Goal: Transaction & Acquisition: Purchase product/service

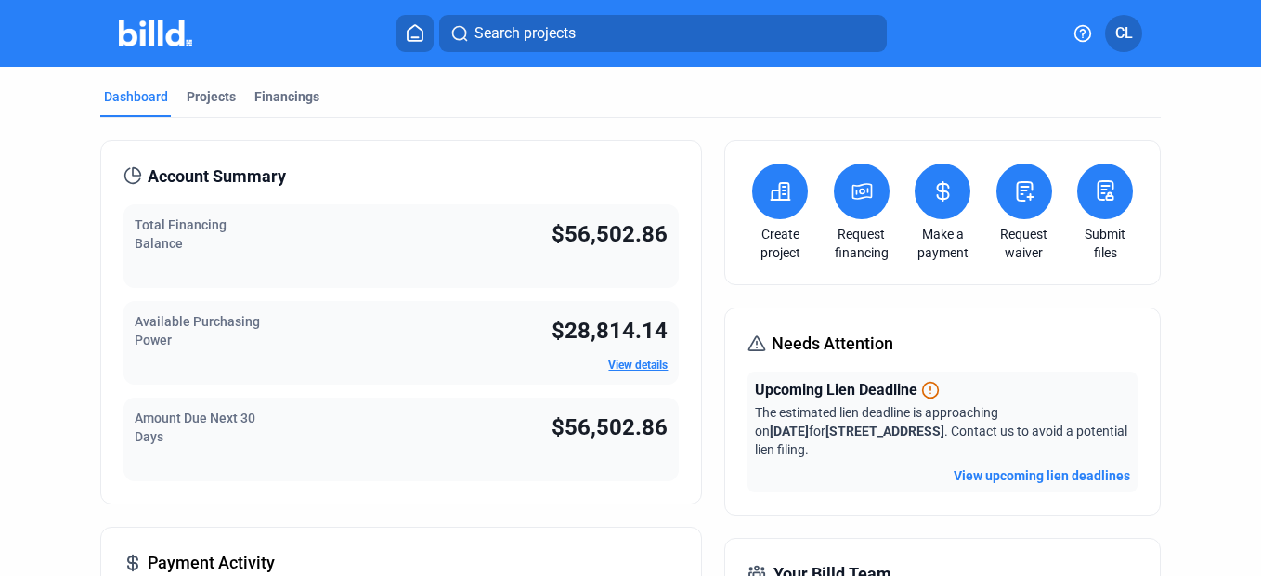
click at [1124, 37] on span "CL" at bounding box center [1124, 33] width 18 height 22
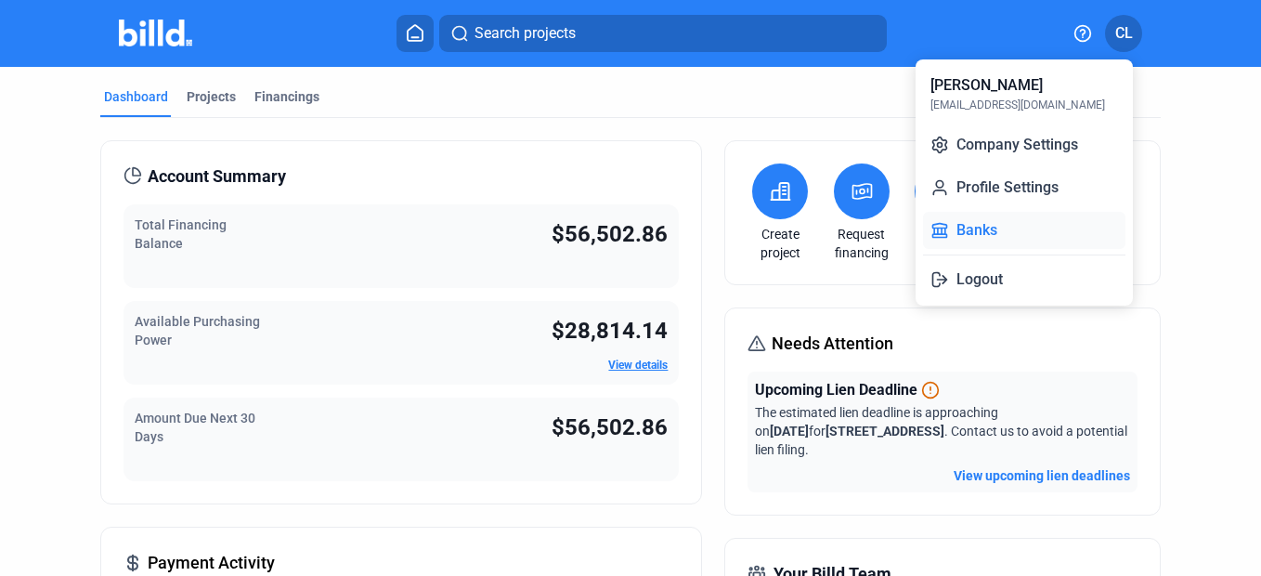
click at [1015, 220] on button "Banks" at bounding box center [1024, 230] width 202 height 37
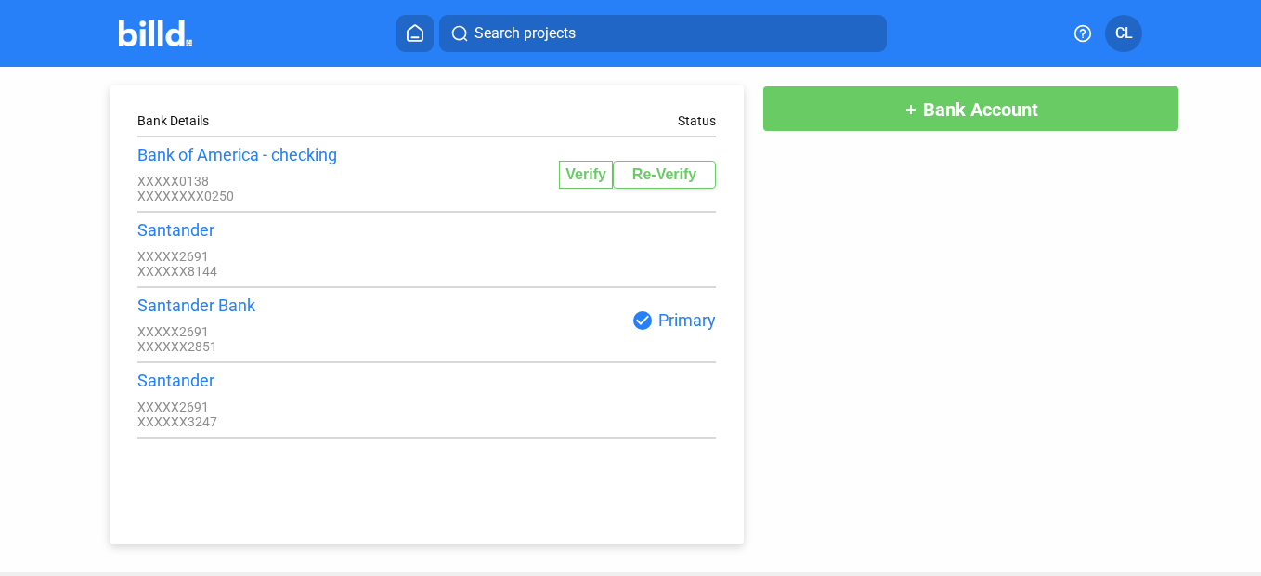
click at [872, 293] on div "Bank Details Status Bank of America - checking XXXXX0138 XXXXXXXX0250 Verify Re…" at bounding box center [630, 305] width 1135 height 477
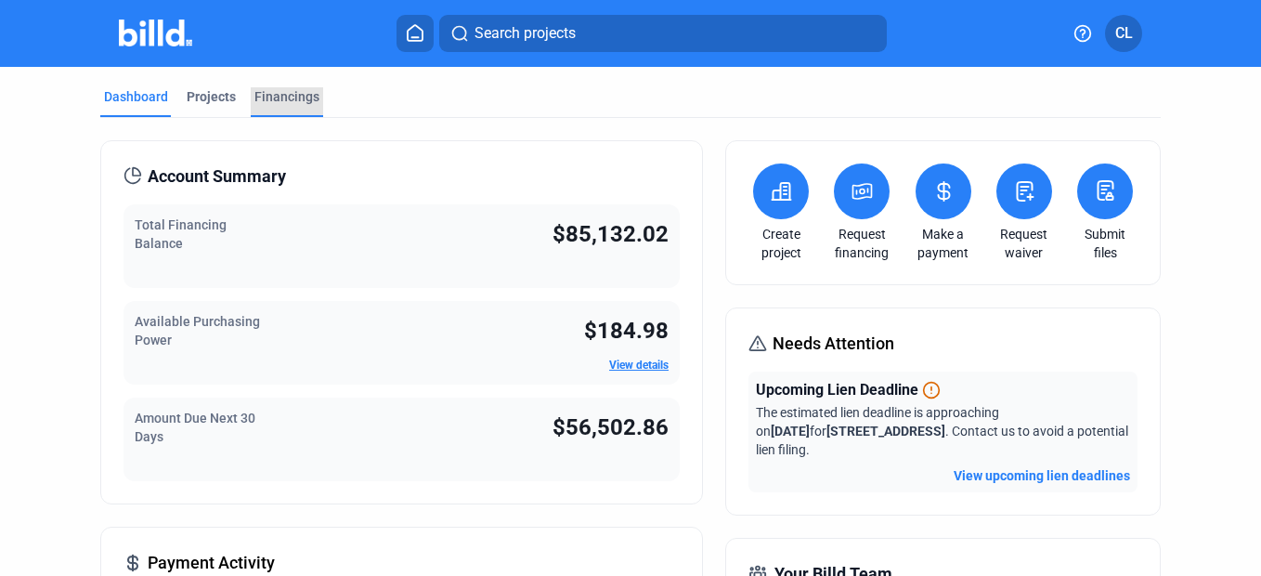
click at [282, 92] on div "Financings" at bounding box center [286, 96] width 65 height 19
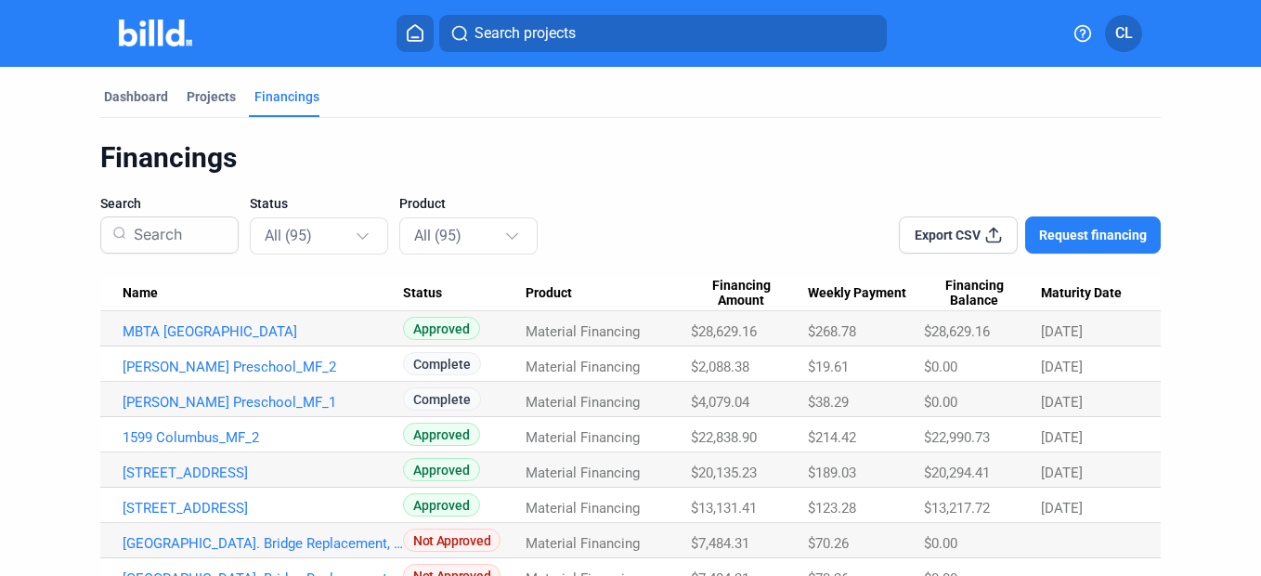
click at [214, 340] on link "1599 Columbus_MF_2" at bounding box center [263, 331] width 280 height 17
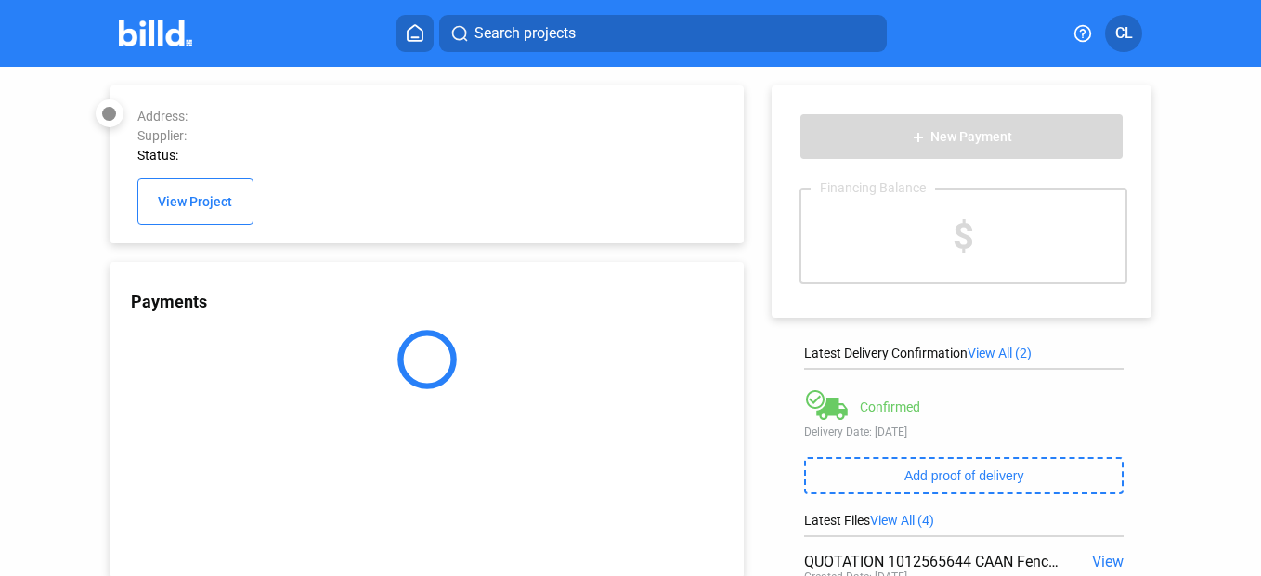
click at [71, 350] on div "Address: Supplier: Status: View Project Payments" at bounding box center [403, 322] width 681 height 511
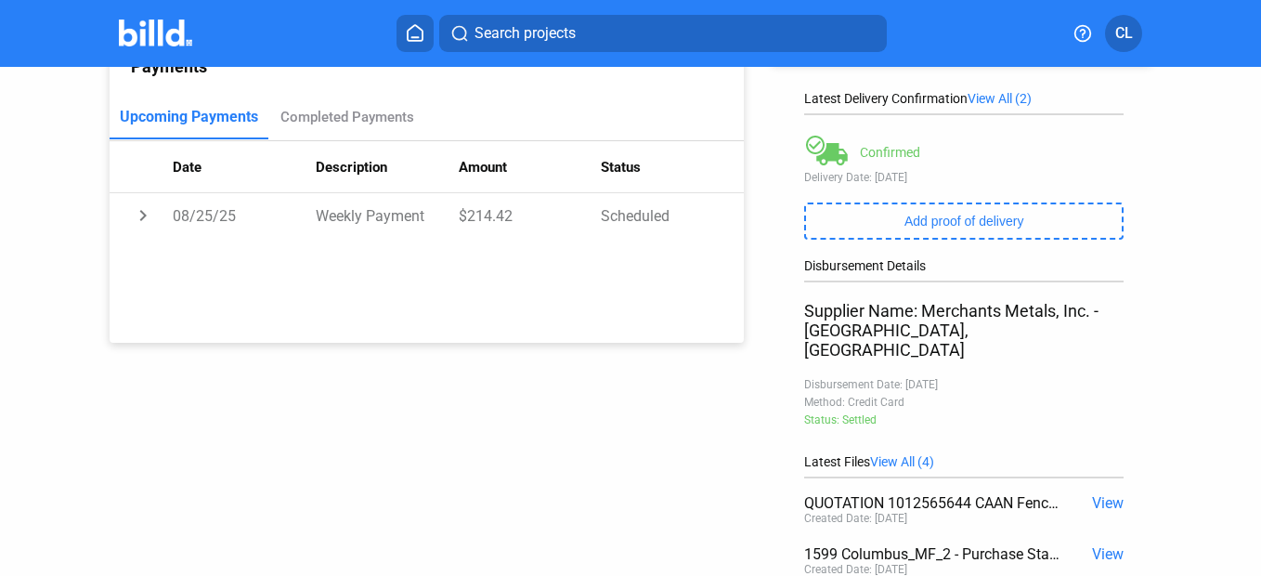
scroll to position [84, 0]
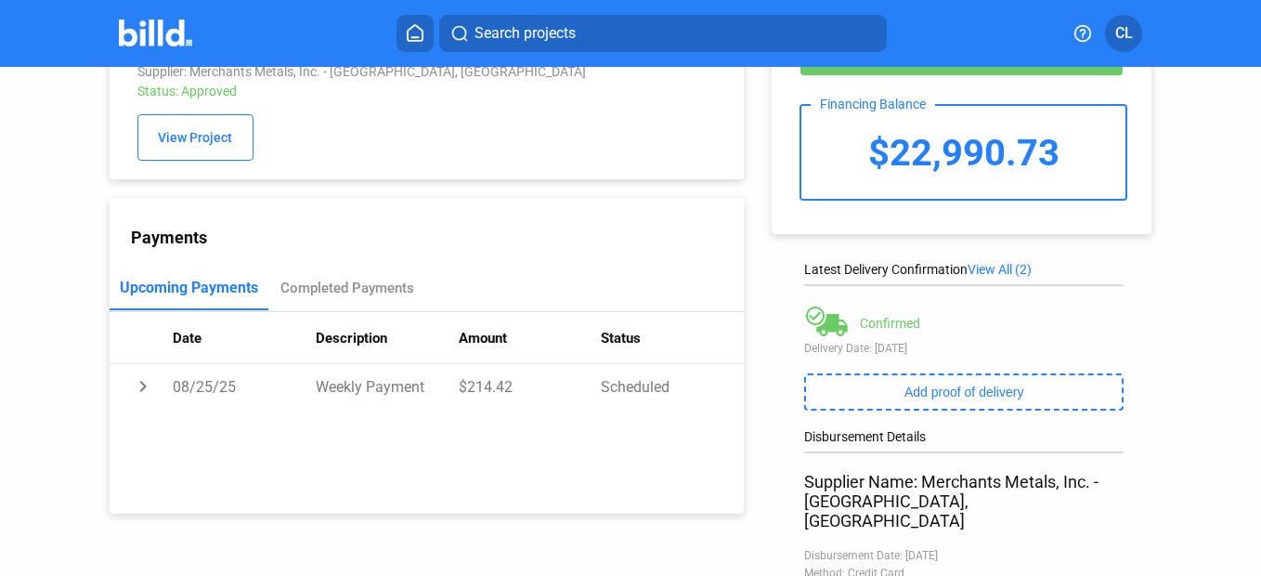
click at [965, 136] on div "$22,990.73" at bounding box center [963, 152] width 324 height 93
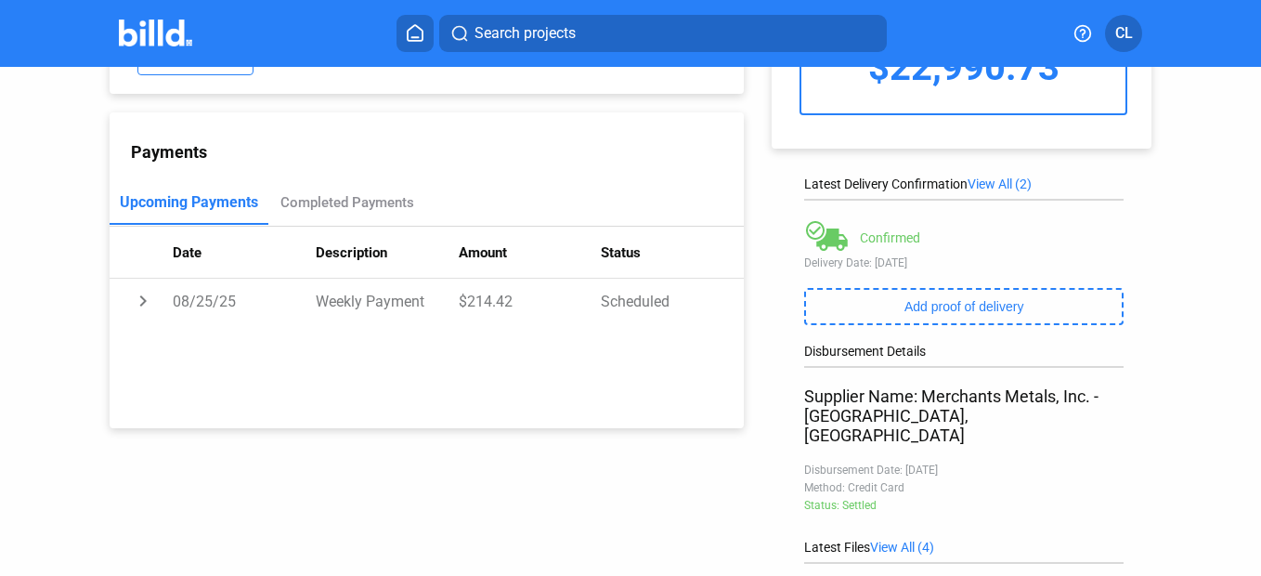
scroll to position [0, 0]
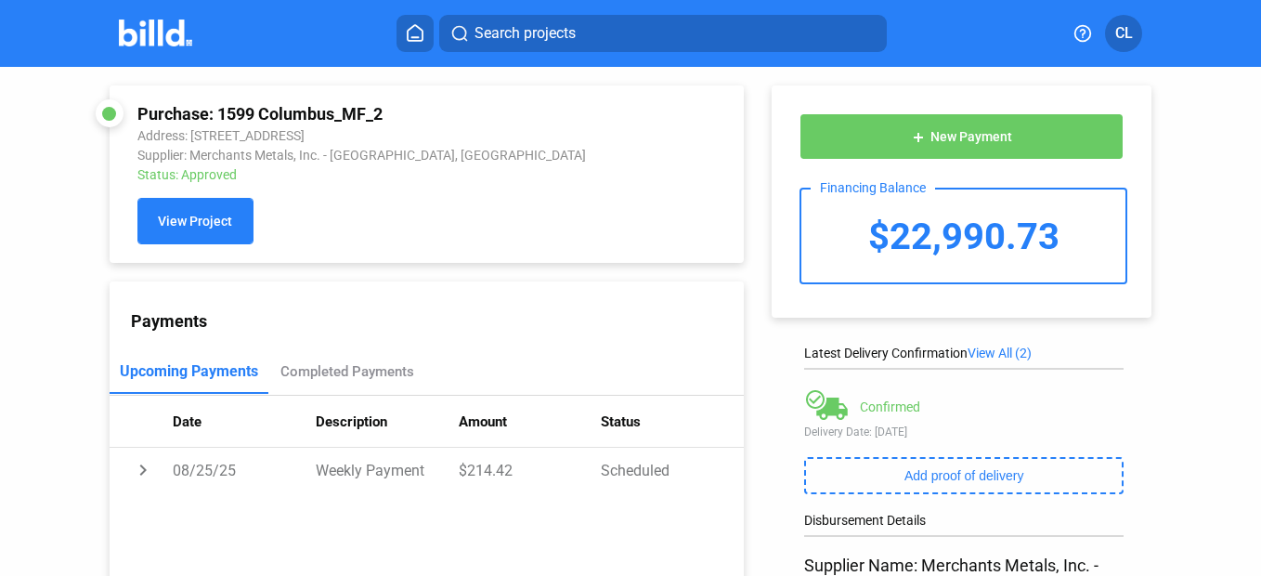
click at [210, 222] on span "View Project" at bounding box center [195, 222] width 74 height 15
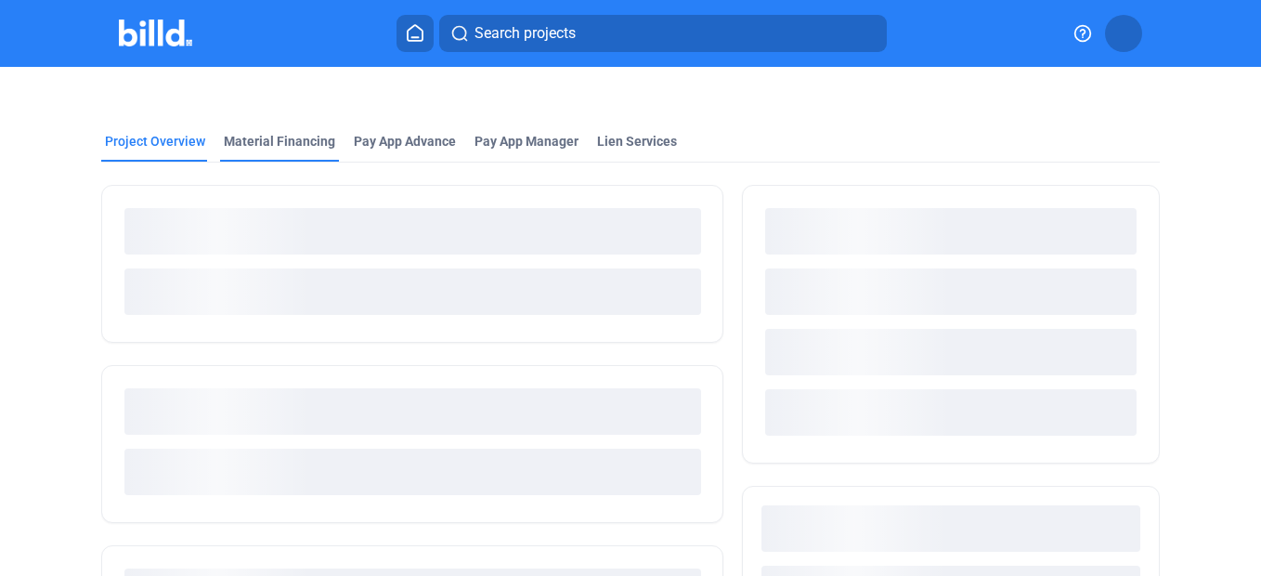
click at [256, 141] on div "Material Financing" at bounding box center [279, 141] width 111 height 19
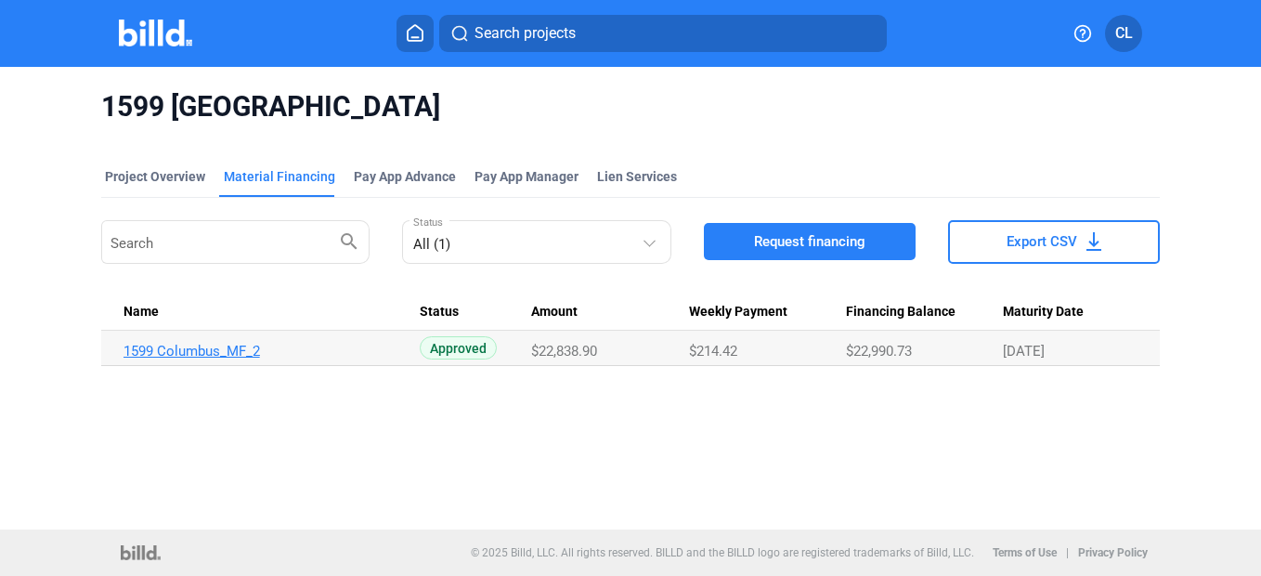
click at [229, 352] on link "1599 Columbus_MF_2" at bounding box center [264, 351] width 280 height 17
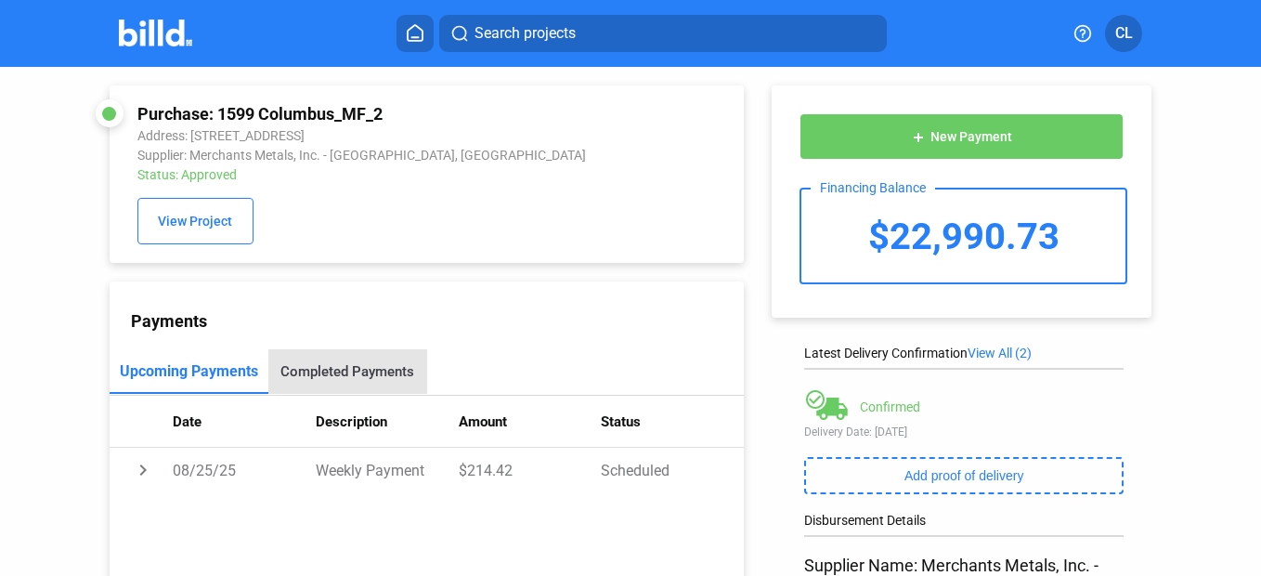
click at [365, 372] on div "Completed Payments" at bounding box center [347, 371] width 134 height 17
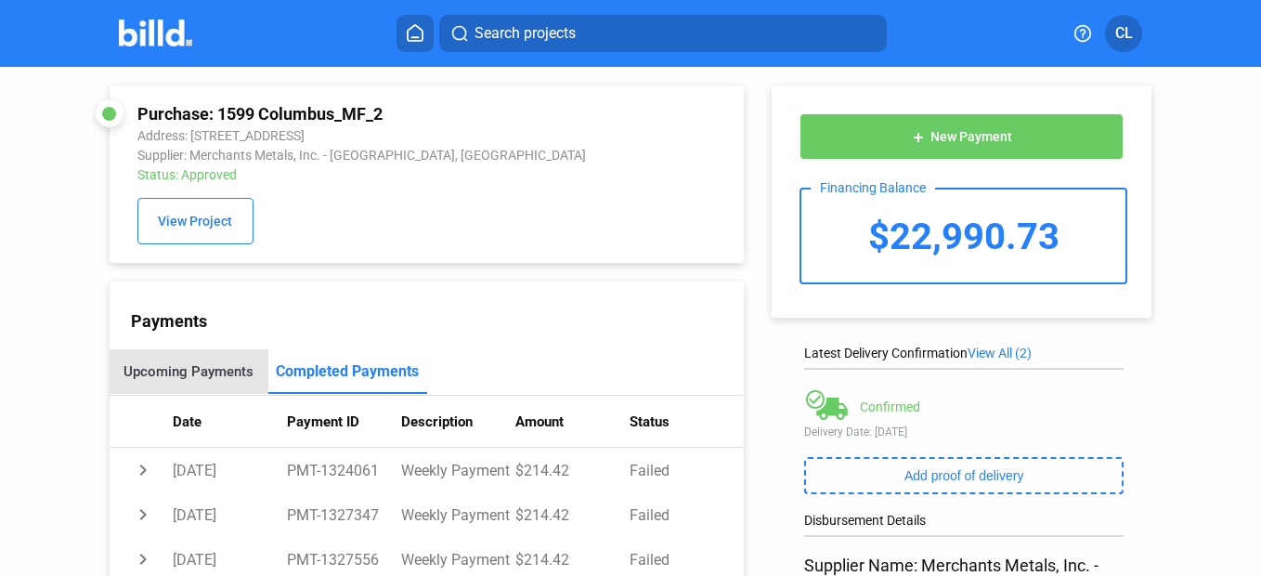
click at [196, 370] on div "Upcoming Payments" at bounding box center [189, 371] width 130 height 17
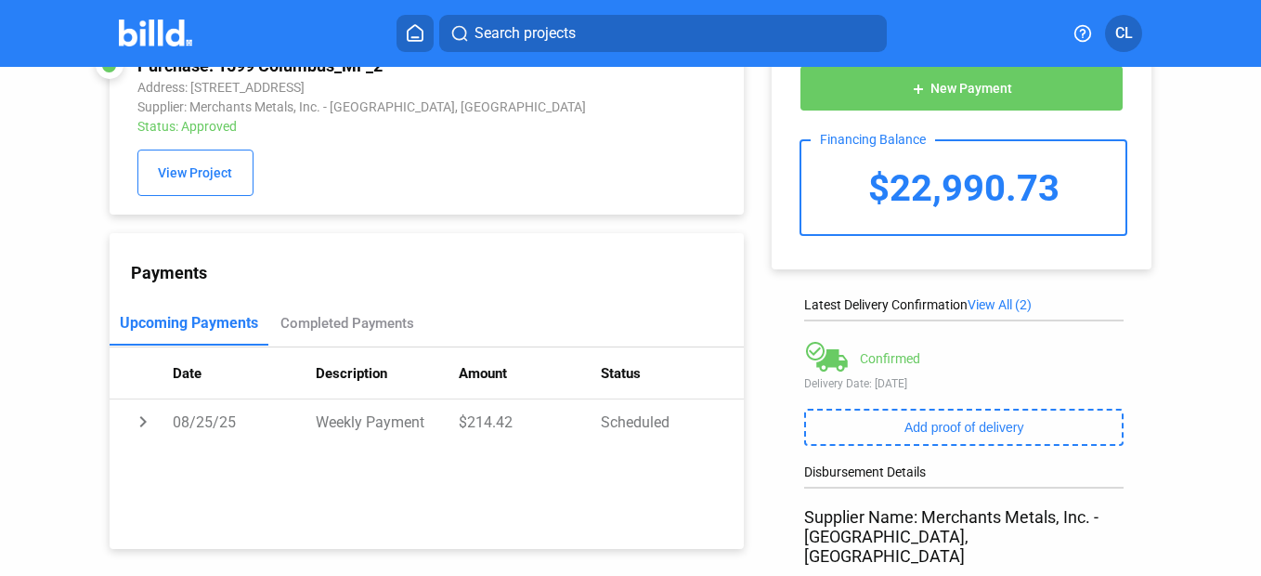
scroll to position [93, 0]
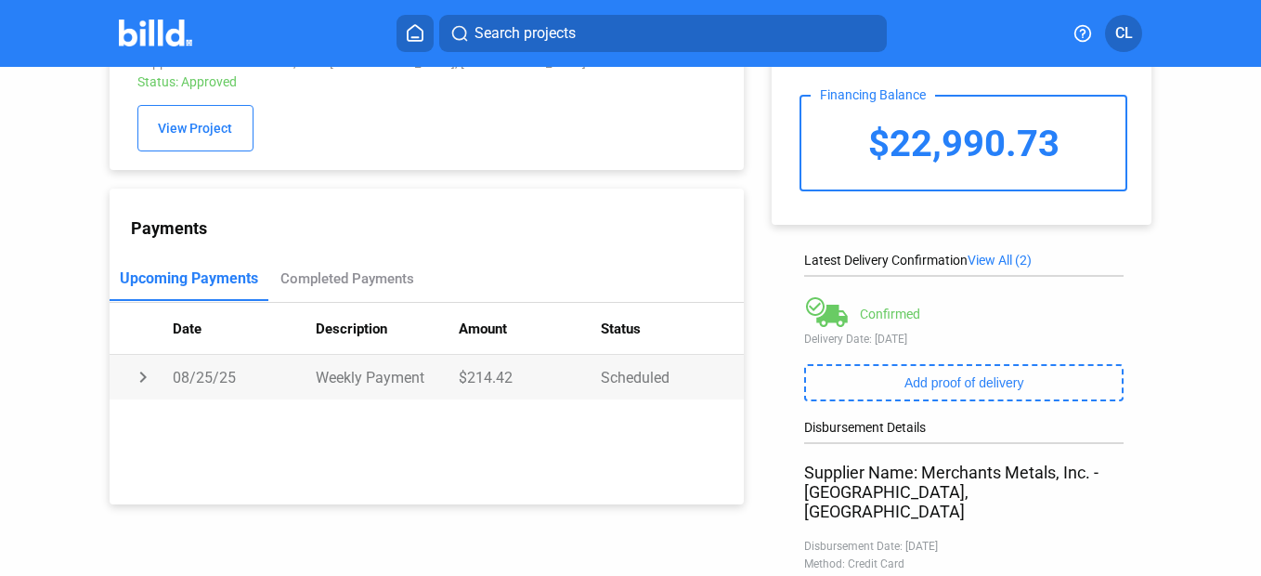
click at [141, 377] on td "chevron_right" at bounding box center [141, 377] width 63 height 45
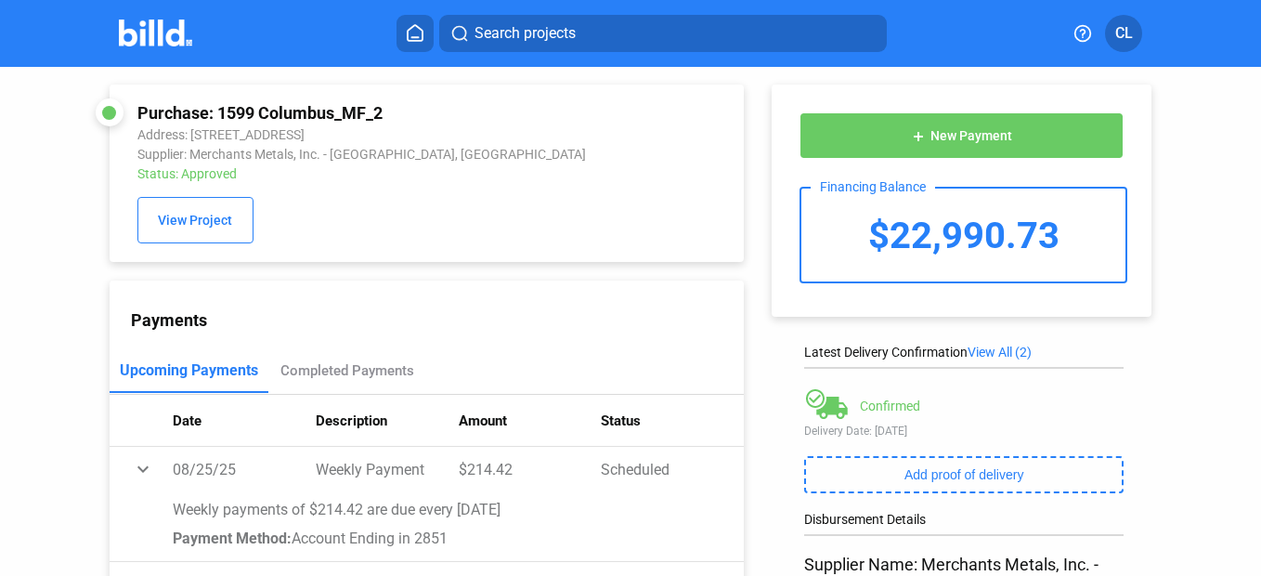
scroll to position [0, 0]
click at [942, 256] on div "$22,990.73" at bounding box center [963, 235] width 324 height 93
click at [946, 251] on div "$22,990.73" at bounding box center [963, 235] width 324 height 93
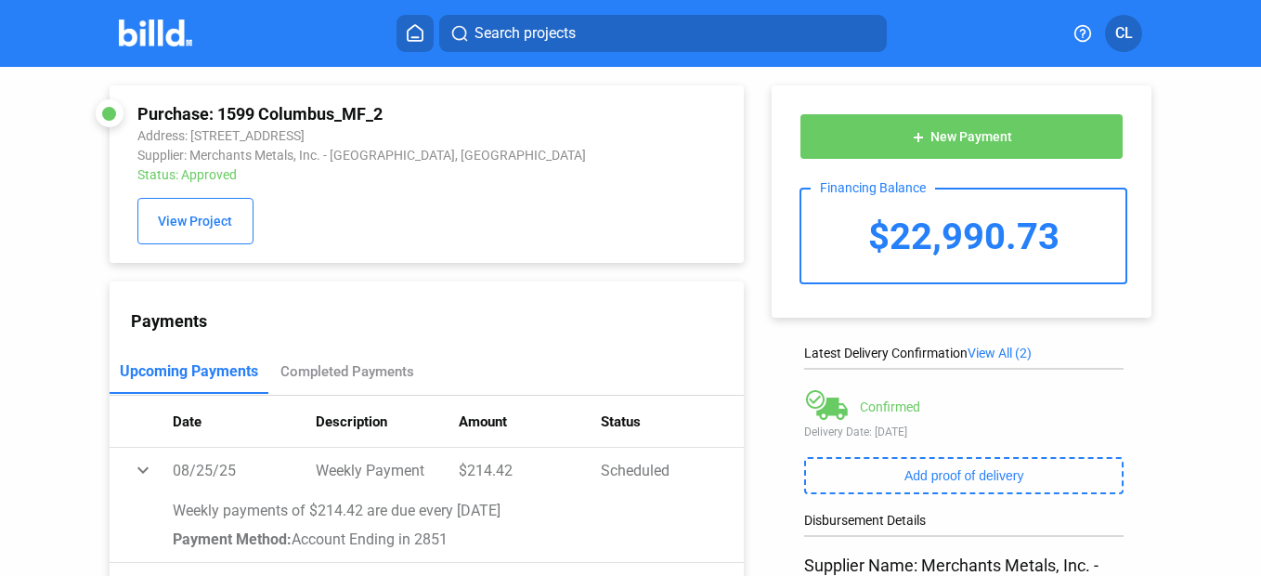
click at [1145, 378] on div "add New Payment Financing Balance $22,990.73 Latest Delivery Confirmation View …" at bounding box center [971, 533] width 454 height 932
click at [1133, 32] on button "CL" at bounding box center [1123, 33] width 37 height 37
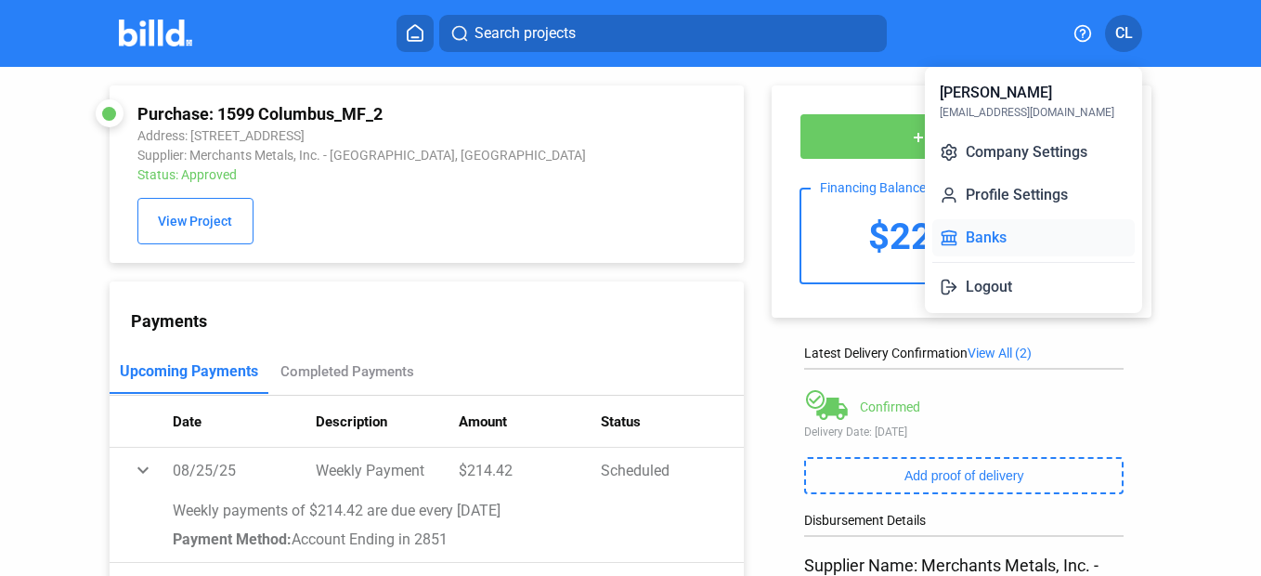
click at [1077, 233] on button "Banks" at bounding box center [1033, 237] width 202 height 37
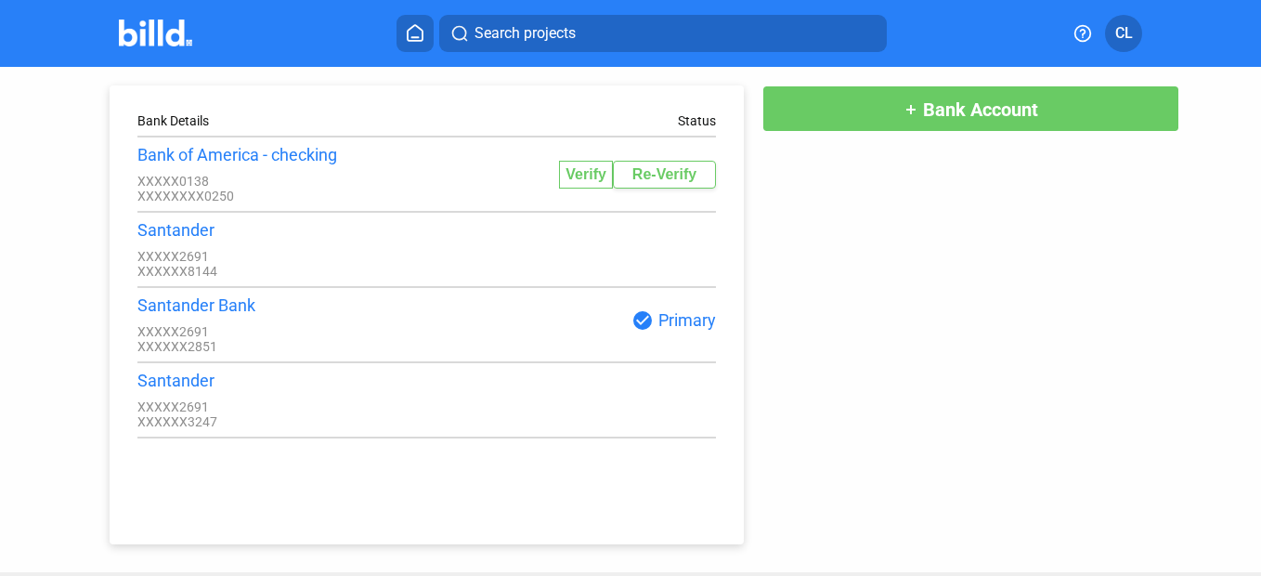
click at [1164, 330] on div "Bank Details Status Bank of America - checking XXXXX0138 XXXXXXXX0250 Verify Re…" at bounding box center [630, 305] width 1135 height 477
click at [1112, 409] on div "Bank Details Status Bank of America - checking XXXXX0138 XXXXXXXX0250 Verify Re…" at bounding box center [630, 305] width 1135 height 477
click at [421, 43] on button at bounding box center [415, 33] width 37 height 37
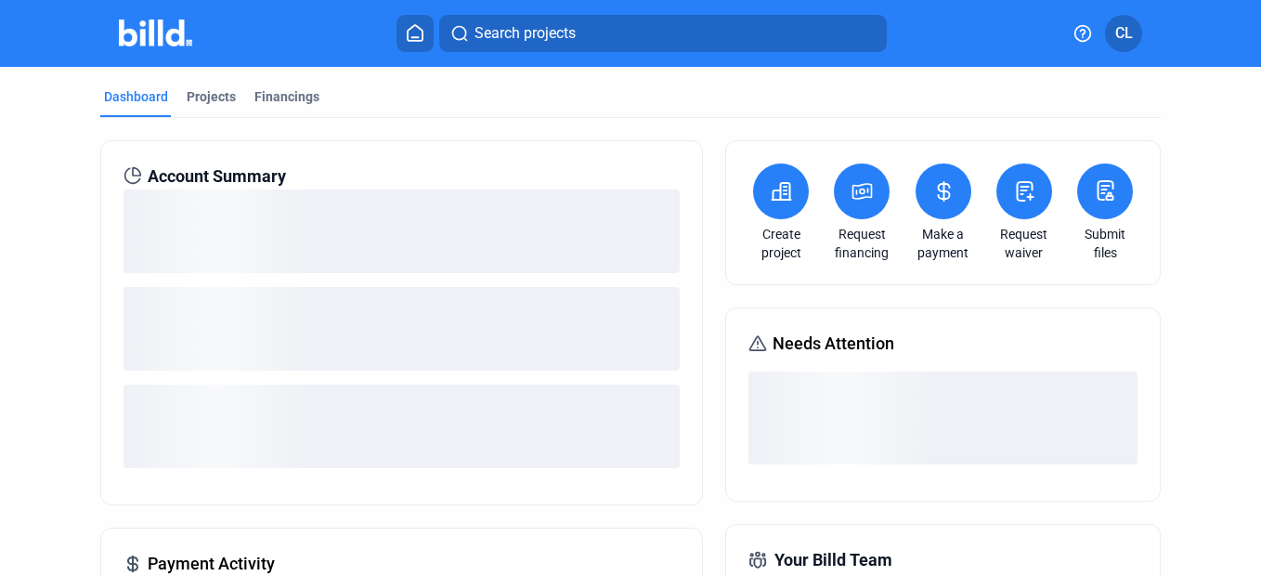
click at [926, 247] on link "Make a payment" at bounding box center [943, 243] width 65 height 37
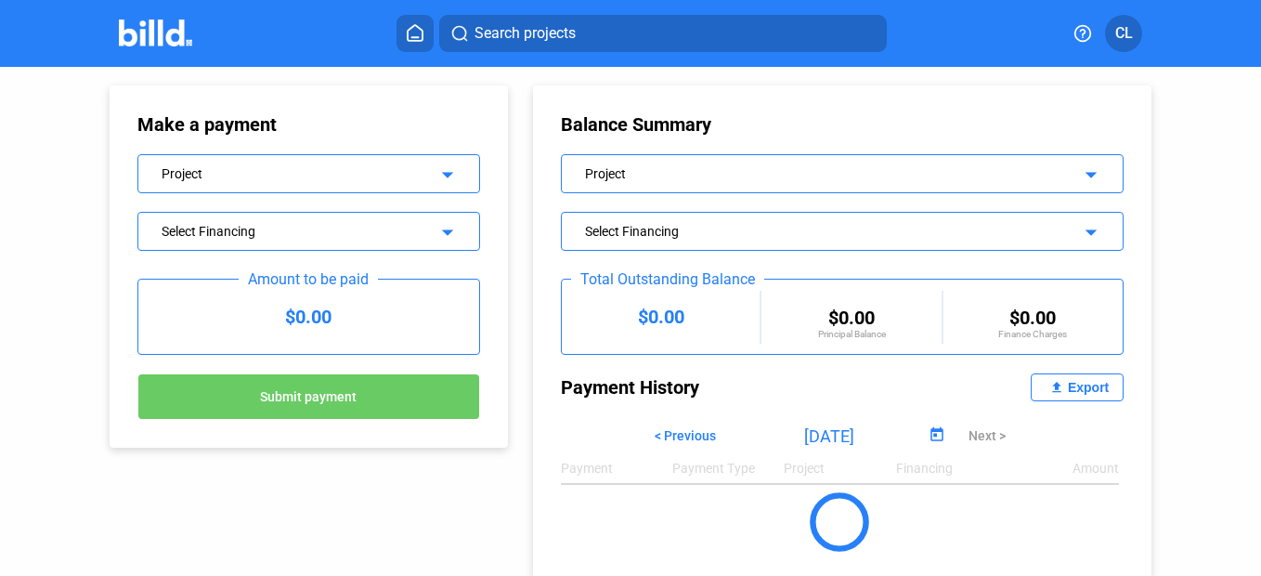
click at [450, 181] on mat-icon "arrow_drop_down" at bounding box center [445, 172] width 22 height 22
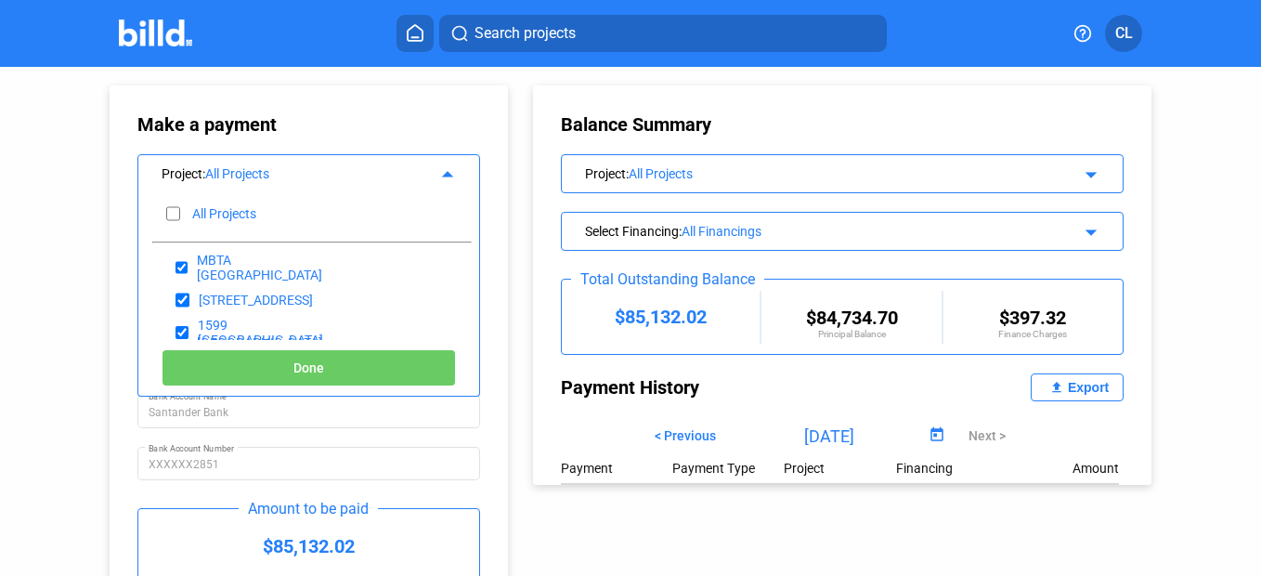
drag, startPoint x: 176, startPoint y: 210, endPoint x: 201, endPoint y: 241, distance: 40.3
click at [176, 210] on input "checkbox" at bounding box center [173, 214] width 14 height 28
checkbox input "false"
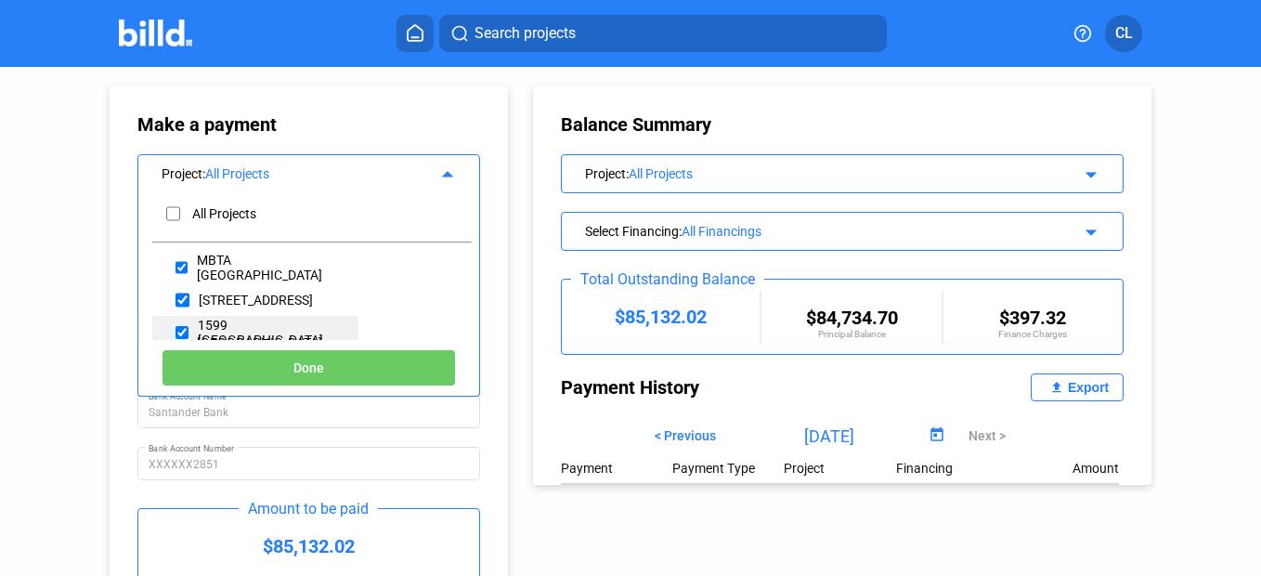
click at [181, 330] on input "checkbox" at bounding box center [182, 333] width 13 height 28
checkbox input "true"
click at [271, 369] on button "Done" at bounding box center [309, 367] width 294 height 37
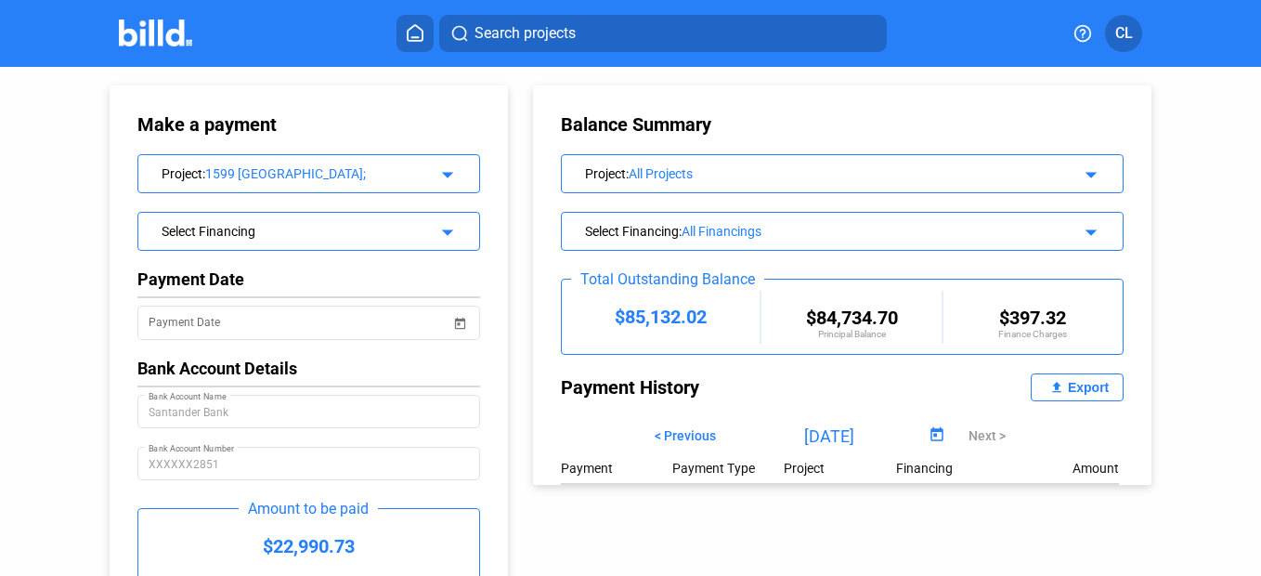
click at [438, 226] on mat-icon "arrow_drop_down" at bounding box center [445, 229] width 22 height 22
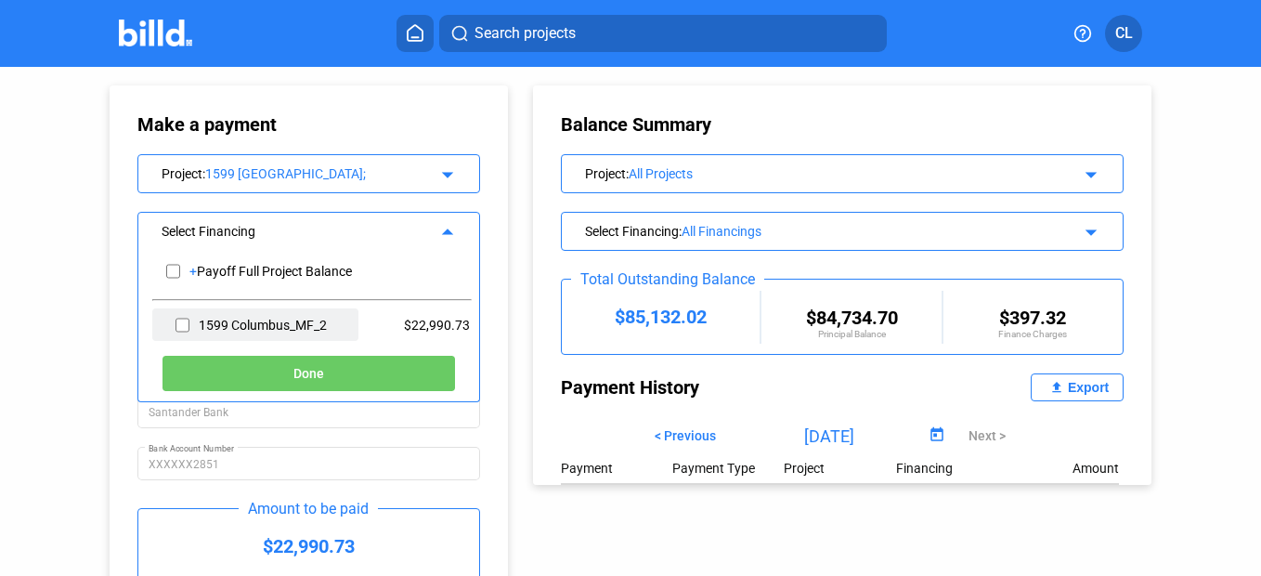
scroll to position [93, 0]
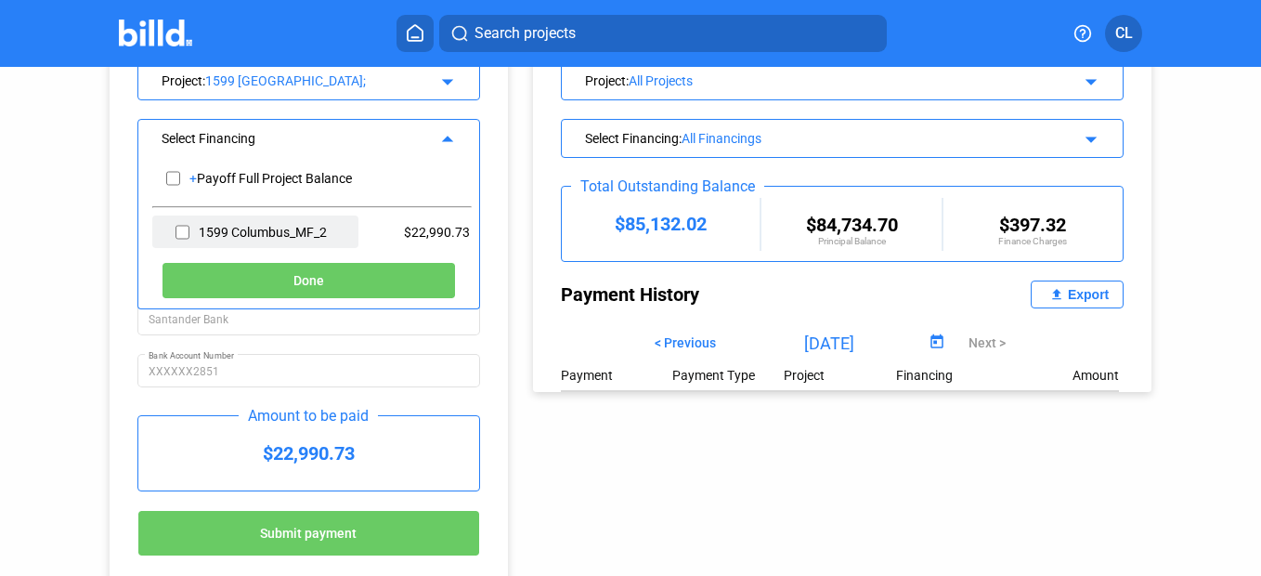
click at [177, 232] on input "checkbox" at bounding box center [183, 232] width 14 height 28
checkbox input "true"
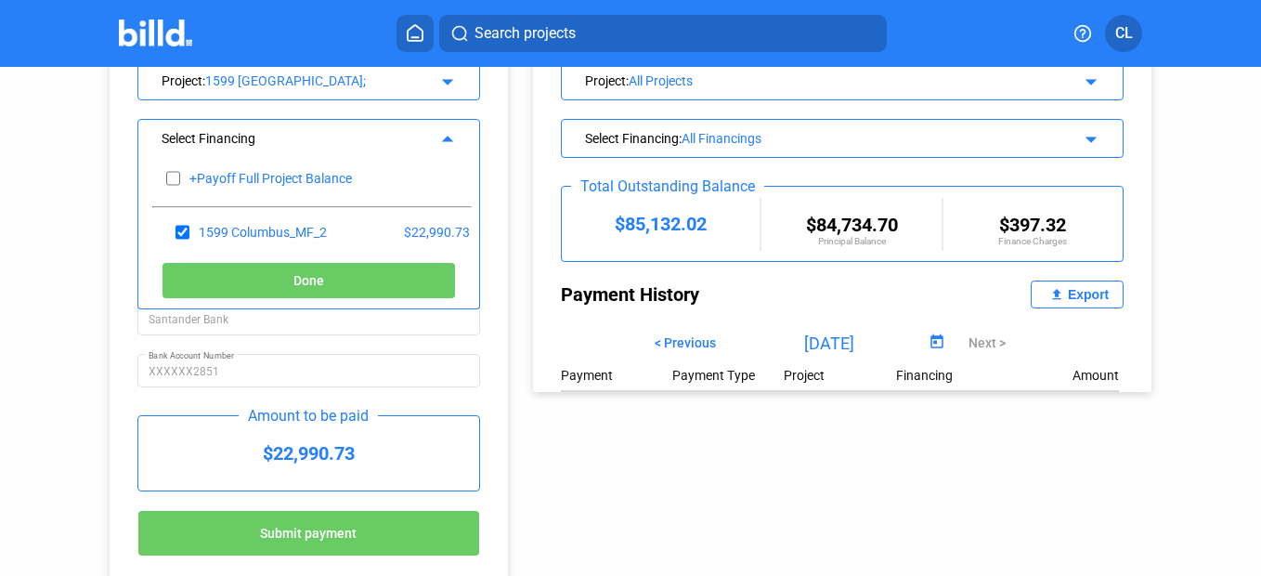
click at [84, 257] on div "Make a payment Project : 1599 [GEOGRAPHIC_DATA]; arrow_drop_down Select Financi…" at bounding box center [290, 279] width 454 height 610
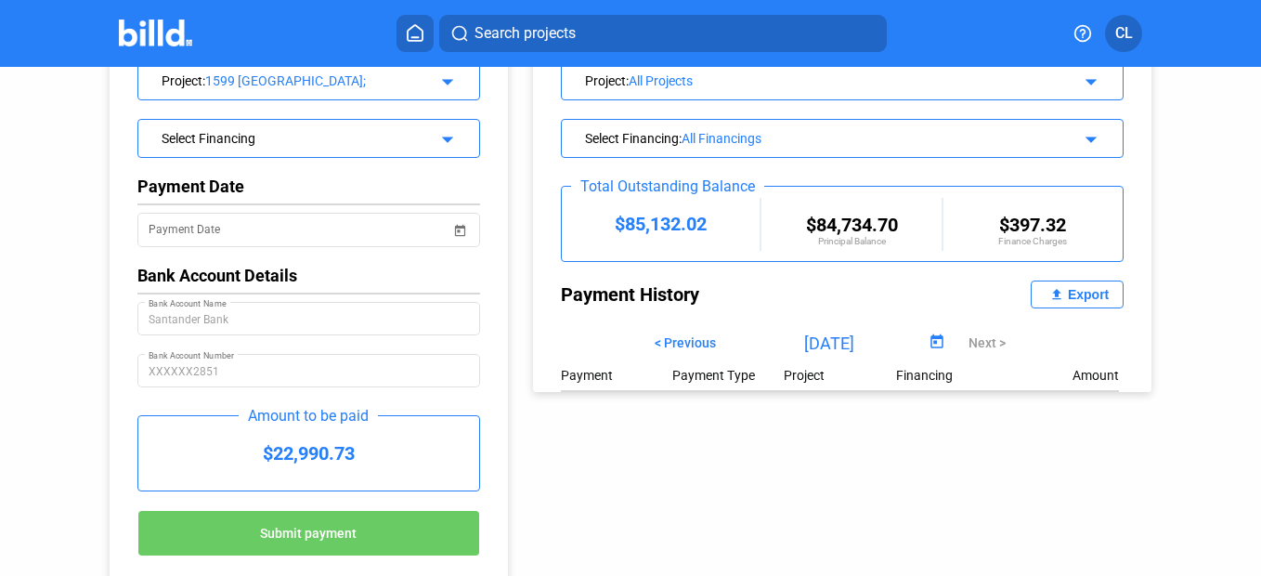
scroll to position [0, 0]
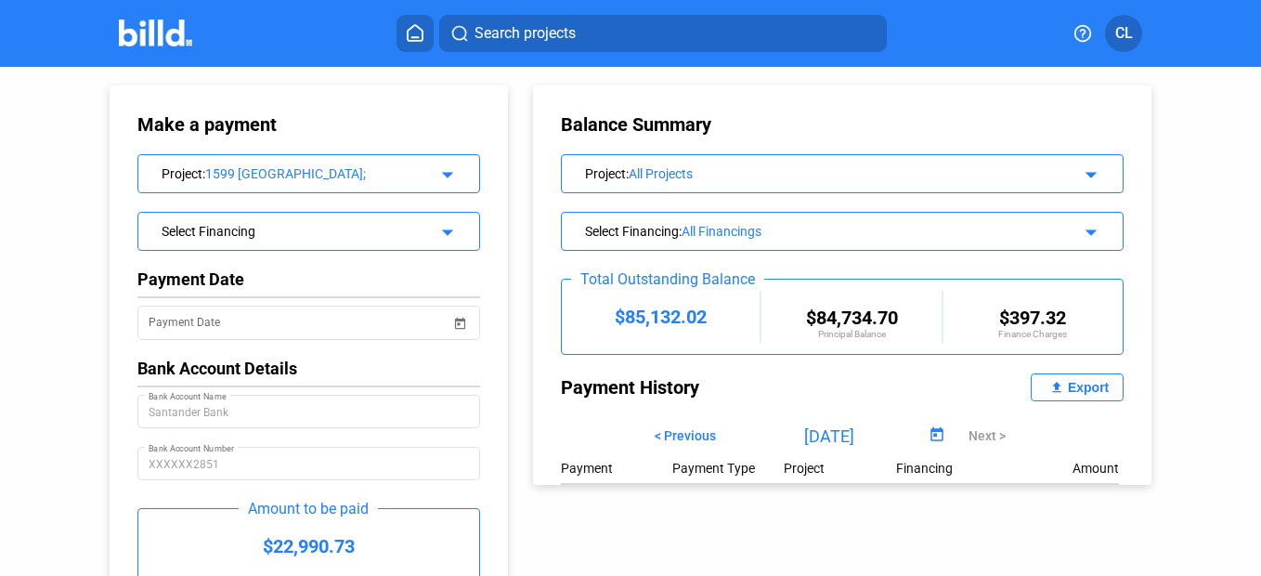
click at [96, 420] on div "Make a payment Project : 1599 [GEOGRAPHIC_DATA]; arrow_drop_down Select Financi…" at bounding box center [290, 372] width 454 height 610
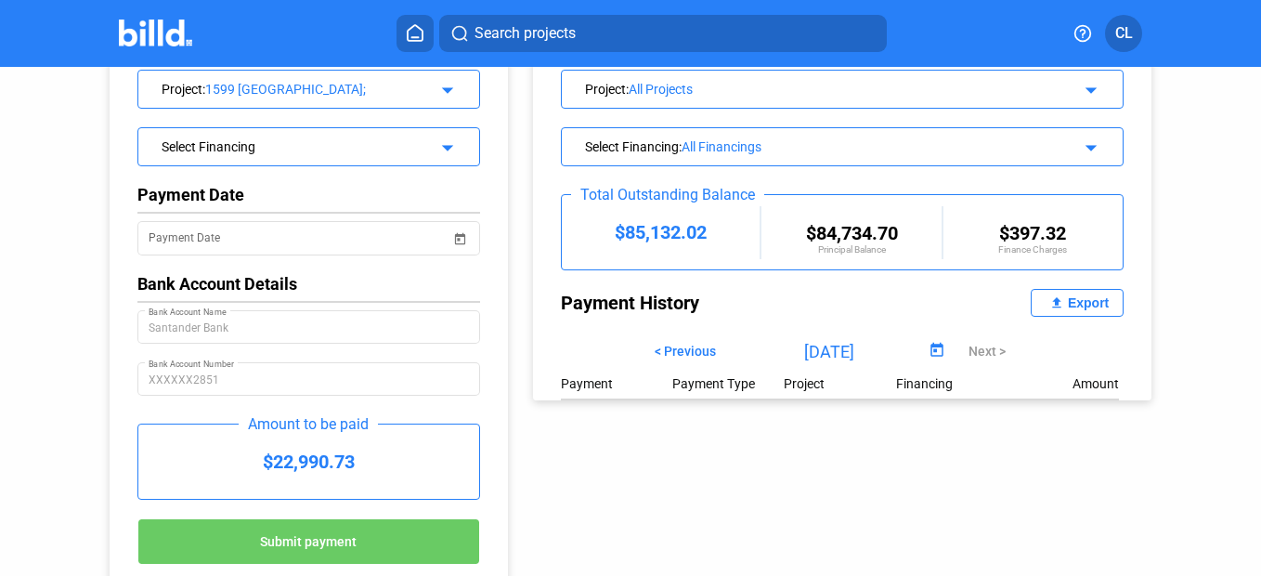
scroll to position [57, 0]
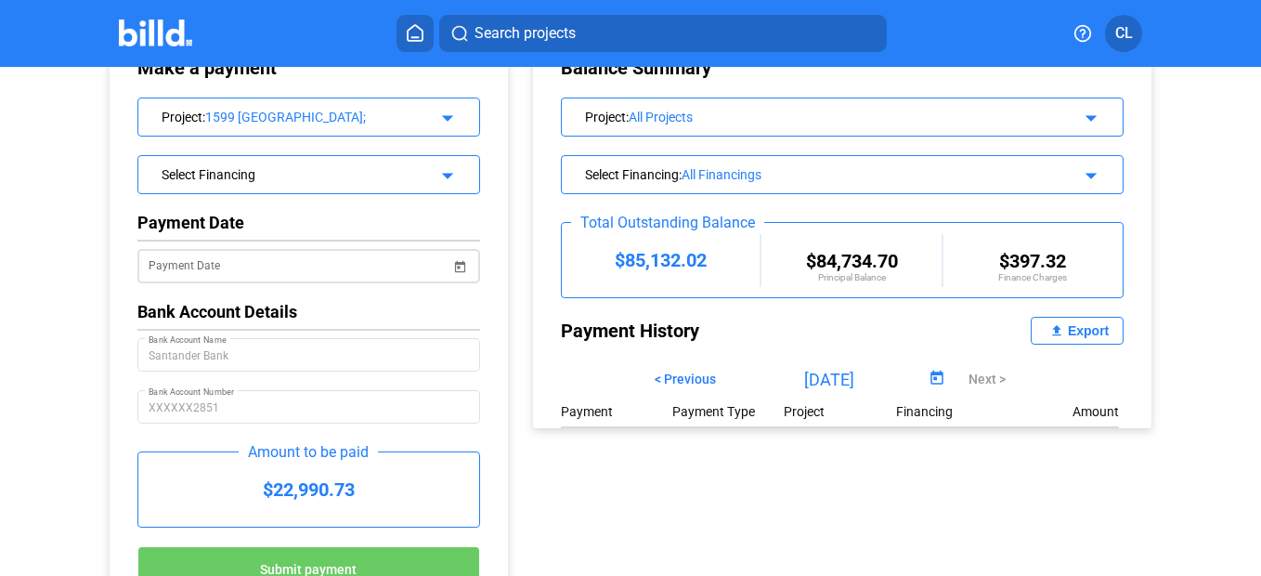
click at [459, 272] on span "Open calendar" at bounding box center [460, 255] width 45 height 45
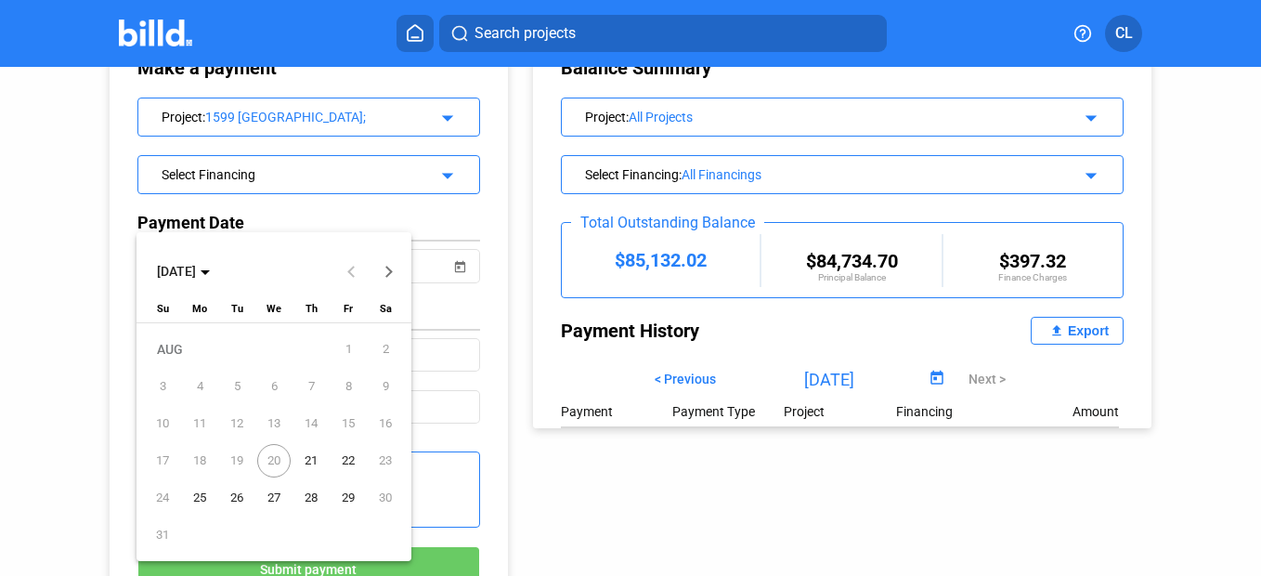
click at [625, 538] on div at bounding box center [630, 288] width 1261 height 576
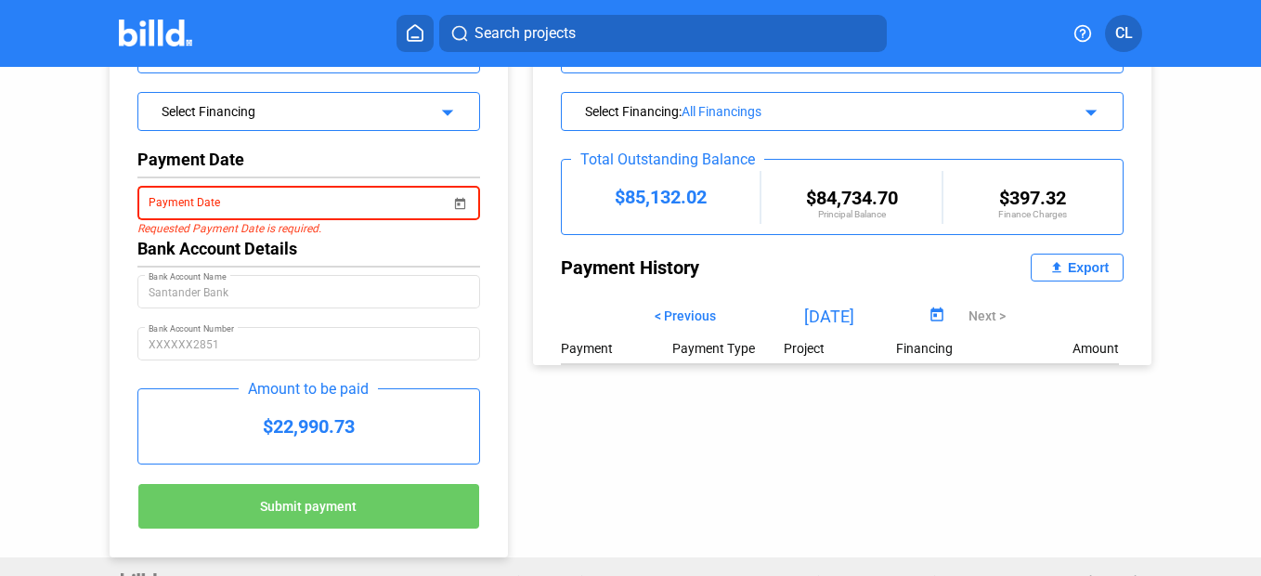
scroll to position [150, 0]
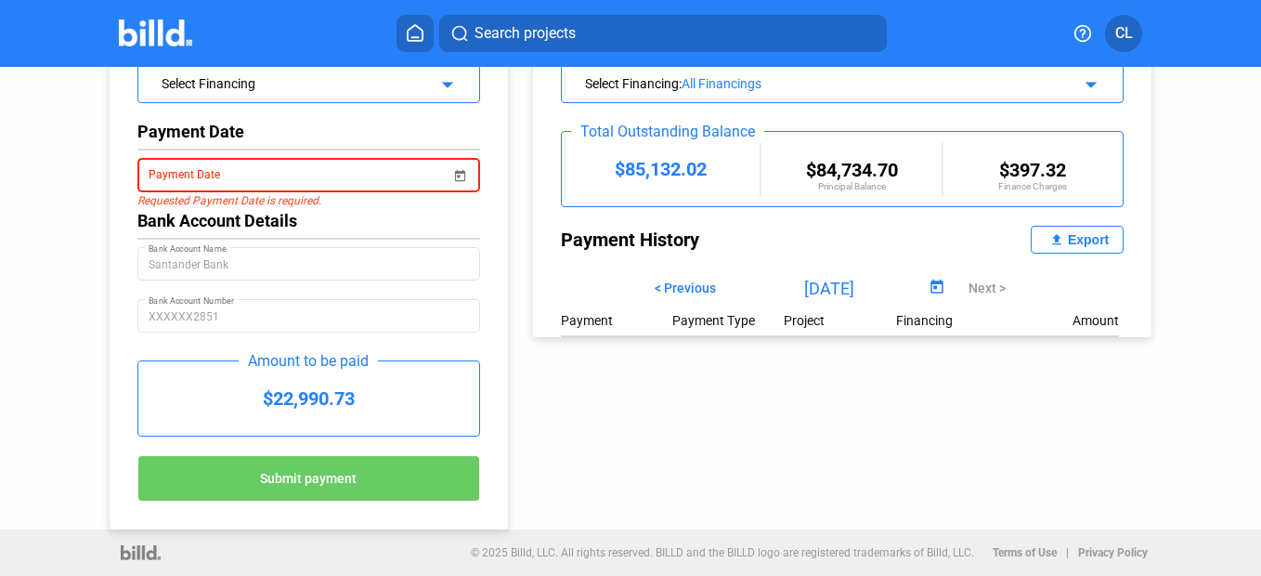
click at [662, 466] on div "Make a payment Project : 1599 [GEOGRAPHIC_DATA]; arrow_drop_down Select Financi…" at bounding box center [630, 224] width 1135 height 610
click at [1156, 488] on div "Make a payment Project : 1599 [GEOGRAPHIC_DATA]; arrow_drop_down Select Financi…" at bounding box center [630, 224] width 1135 height 610
